Goal: Find specific page/section: Find specific page/section

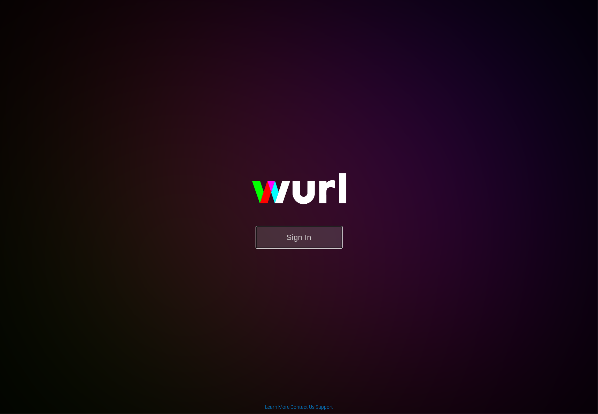
click at [283, 243] on button "Sign In" at bounding box center [299, 237] width 87 height 23
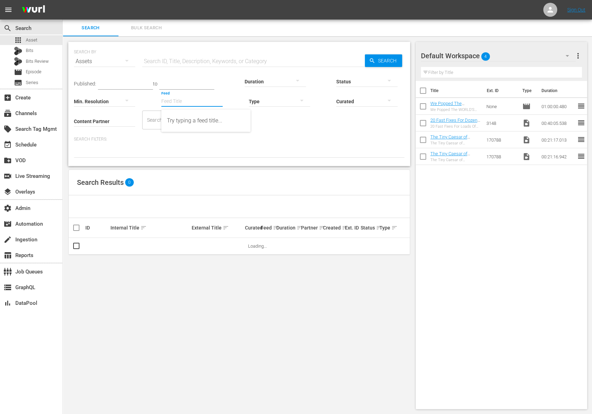
click at [182, 101] on input "Feed" at bounding box center [191, 101] width 61 height 25
paste input "#NEW KPOP_SSTV_US_W32_2025 002#"
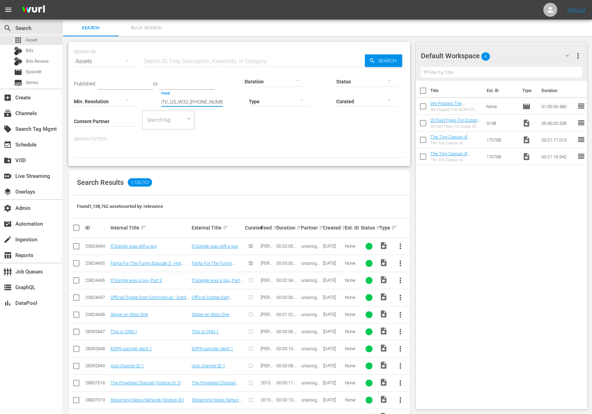
drag, startPoint x: 192, startPoint y: 98, endPoint x: 185, endPoint y: 105, distance: 10.6
click at [129, 99] on div "Published: to Duration Status Min. Resolution Feed Feed Title #NEW KPOP_SSTV_US…" at bounding box center [239, 100] width 331 height 60
drag, startPoint x: 191, startPoint y: 100, endPoint x: 150, endPoint y: 102, distance: 41.9
click at [150, 102] on div "Published: to Duration Status Min. Resolution Feed Feed Title #NEW KPOP_SSTV_US…" at bounding box center [239, 100] width 331 height 60
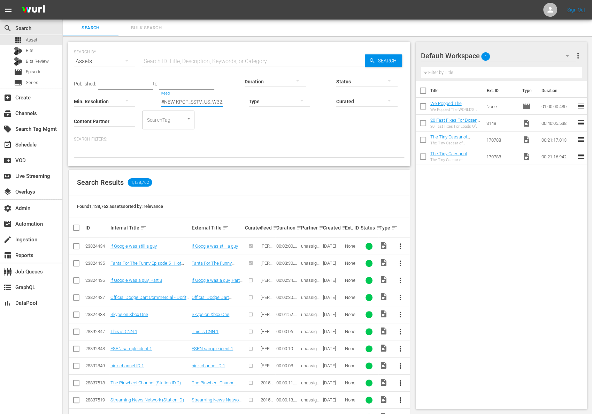
click at [172, 102] on input "#NEW KPOP_SSTV_US_W32_2025 002#" at bounding box center [191, 101] width 61 height 25
click at [229, 121] on div "#NEW KPOP_SSTV_US_W32_2025 002# (432607)" at bounding box center [206, 120] width 78 height 17
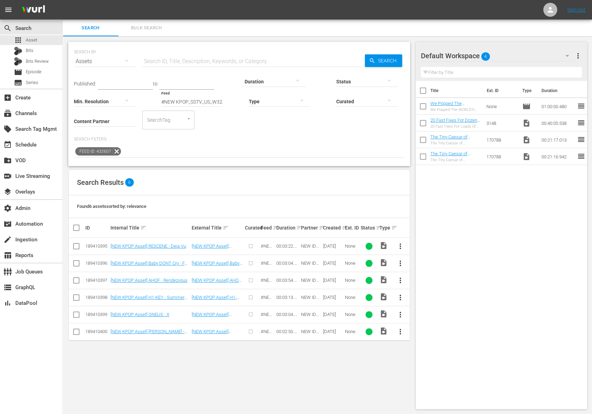
click at [210, 102] on input "#NEW KPOP_SSTV_US_W32_2025 002# (432607)" at bounding box center [191, 101] width 61 height 25
paste input "#NEW KPOP_SSTV_US_W32_2025 002#"
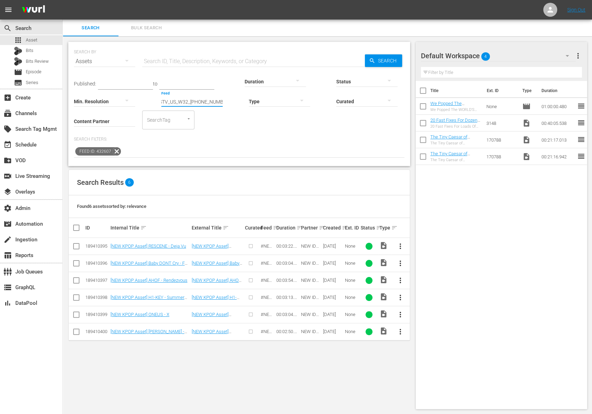
click at [210, 102] on input "#NEW KPOP_SSTV_US_W32_2025 002#" at bounding box center [191, 101] width 61 height 25
drag, startPoint x: 209, startPoint y: 102, endPoint x: 144, endPoint y: 101, distance: 64.5
click at [144, 101] on div "Published: to Duration Status Min. Resolution Feed Feed Title #NEW KPOP_SSTV_US…" at bounding box center [239, 100] width 331 height 60
click at [174, 103] on input "#NEW KPOP_SSTV_US_W32_2025 002#" at bounding box center [191, 101] width 61 height 25
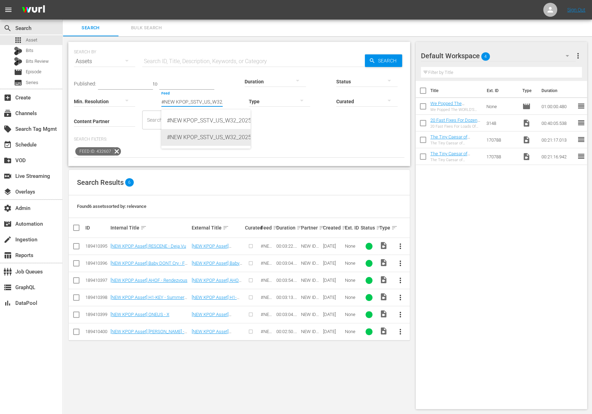
click at [228, 131] on div "#NEW KPOP_SSTV_US_W32_2025 002# (432608)" at bounding box center [206, 137] width 78 height 17
type input "#NEW KPOP_SSTV_US_W32_2025 002# (432608)"
